Goal: Task Accomplishment & Management: Use online tool/utility

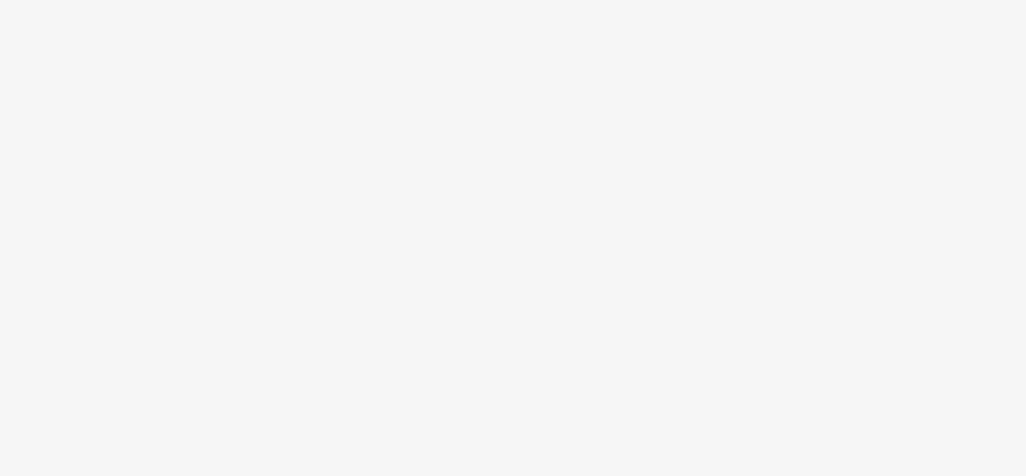
click at [210, 323] on body at bounding box center [513, 238] width 1026 height 476
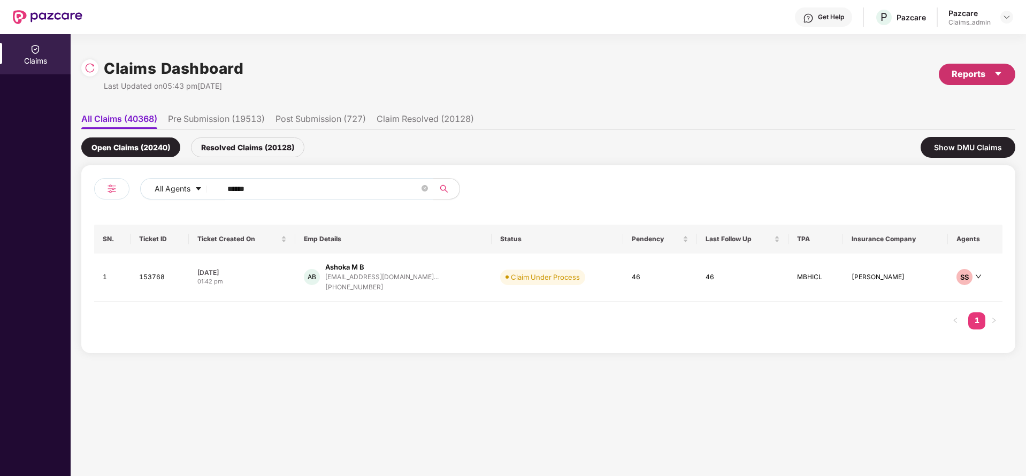
click at [980, 73] on div "Reports" at bounding box center [977, 73] width 51 height 13
click at [934, 123] on div "Claims Pendency Report" at bounding box center [932, 124] width 86 height 12
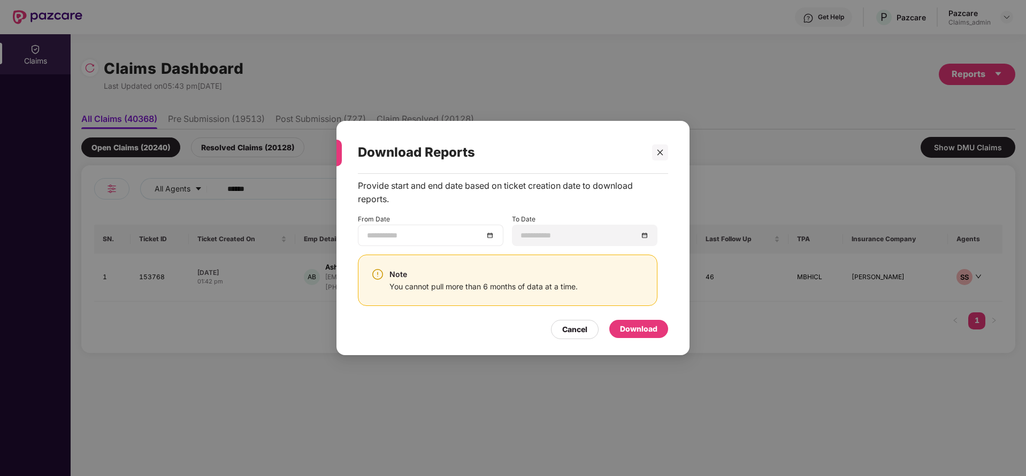
click at [493, 231] on div at bounding box center [430, 236] width 127 height 12
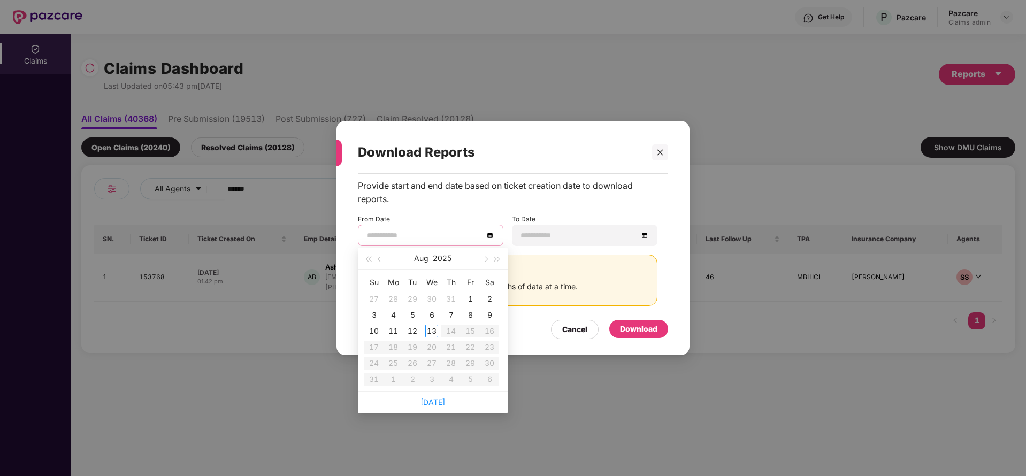
click at [385, 257] on button "button" at bounding box center [380, 258] width 12 height 21
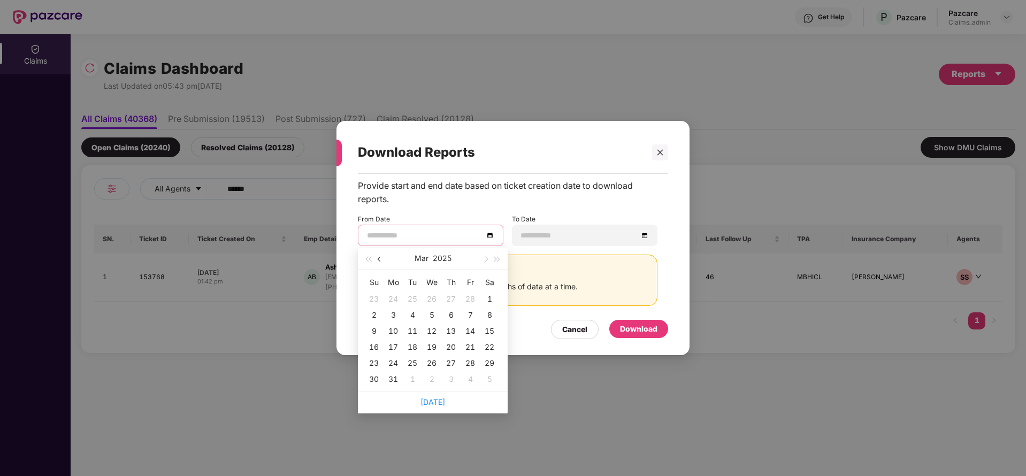
click at [385, 257] on button "button" at bounding box center [380, 258] width 12 height 21
type input "**********"
click at [471, 337] on div "14" at bounding box center [470, 331] width 13 height 13
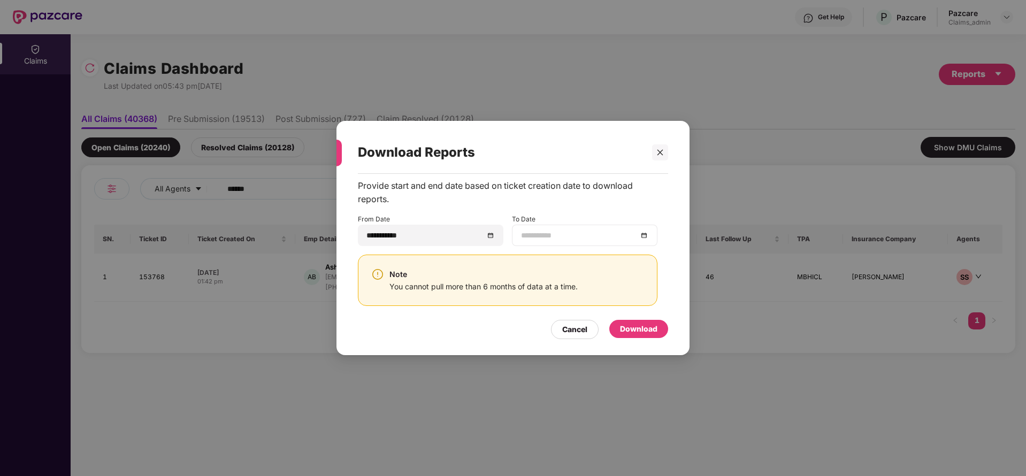
click at [645, 241] on div at bounding box center [584, 236] width 127 height 12
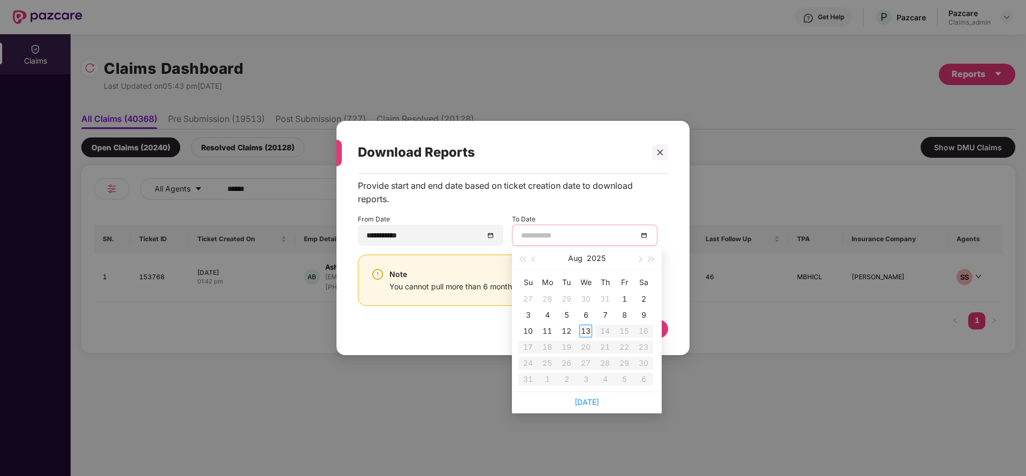
type input "**********"
click at [591, 331] on div "13" at bounding box center [586, 331] width 13 height 13
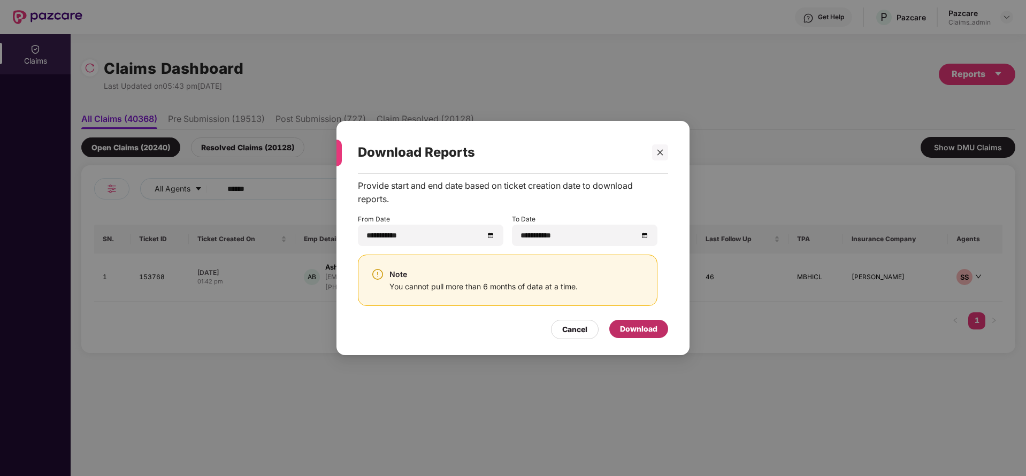
click at [641, 331] on div "Download" at bounding box center [638, 329] width 37 height 12
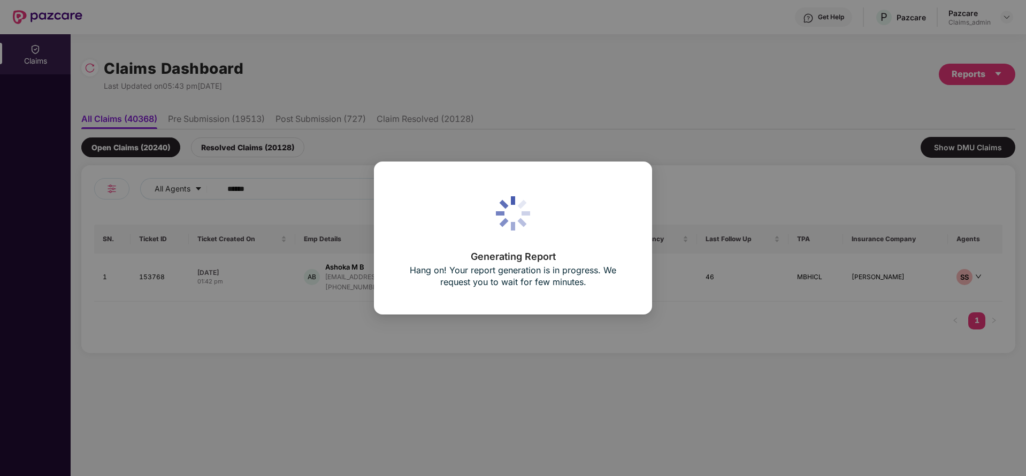
click at [614, 163] on div "Generating Report Hang on! Your report generation is in progress. We request yo…" at bounding box center [513, 238] width 278 height 153
click at [575, 233] on div "Generating Report Hang on! Your report generation is in progress. We request yo…" at bounding box center [513, 238] width 230 height 105
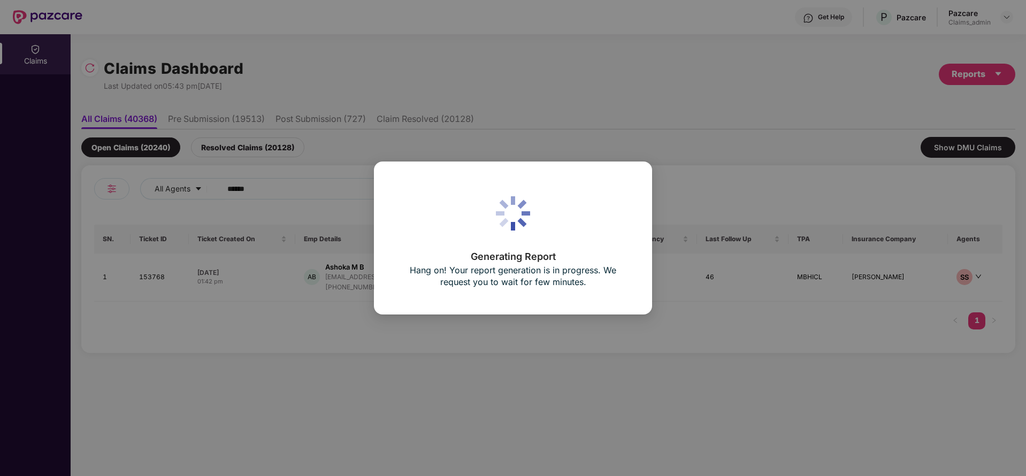
click at [578, 226] on div "Generating Report Hang on! Your report generation is in progress. We request yo…" at bounding box center [513, 238] width 230 height 105
click at [603, 195] on div "Generating Report Hang on! Your report generation is in progress. We request yo…" at bounding box center [513, 238] width 230 height 105
click at [586, 197] on div "Generating Report Hang on! Your report generation is in progress. We request yo…" at bounding box center [513, 238] width 230 height 105
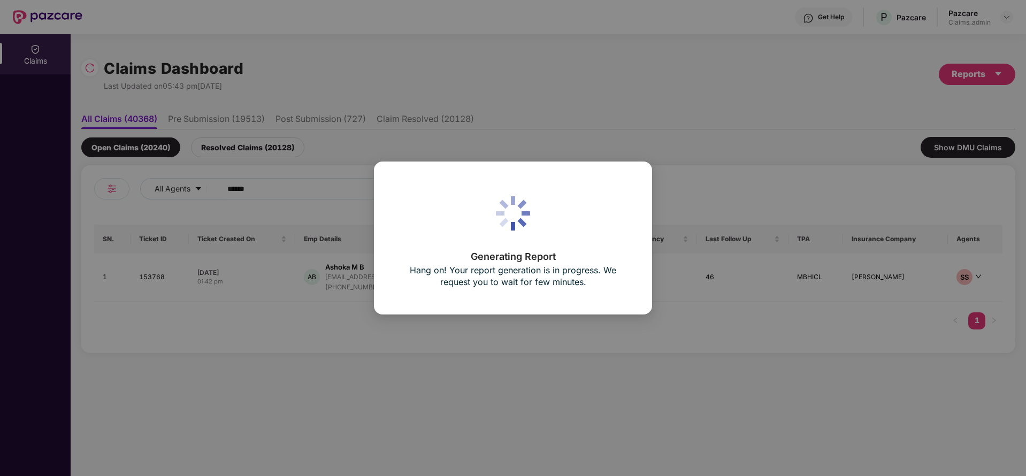
click at [586, 197] on div "Generating Report Hang on! Your report generation is in progress. We request yo…" at bounding box center [513, 238] width 230 height 105
click at [595, 230] on div "Generating Report Hang on! Your report generation is in progress. We request yo…" at bounding box center [513, 238] width 230 height 105
click at [510, 165] on div "Generating Report Hang on! Your report generation is in progress. We request yo…" at bounding box center [513, 238] width 278 height 153
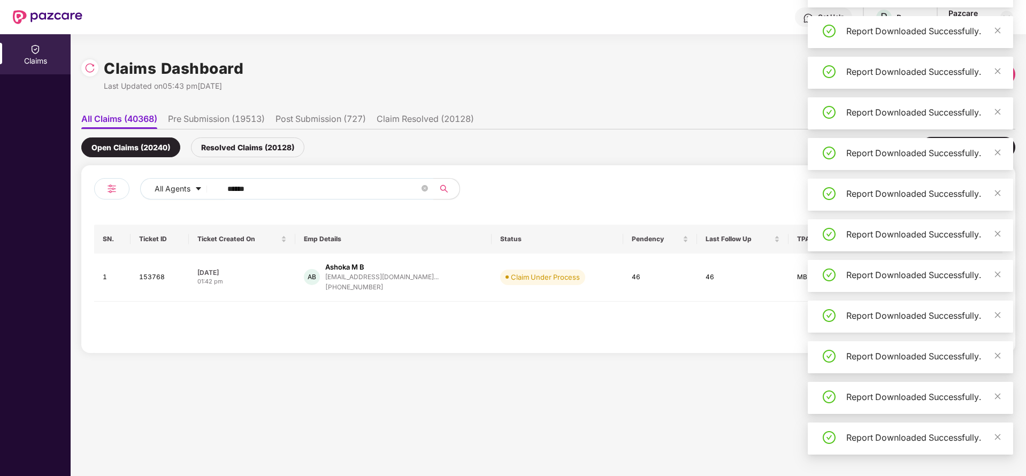
click at [478, 28] on div "Get Help P Pazcare Pazcare Claims_admin" at bounding box center [547, 17] width 931 height 34
click at [1001, 29] on icon "close" at bounding box center [997, 30] width 7 height 7
